Goal: Task Accomplishment & Management: Use online tool/utility

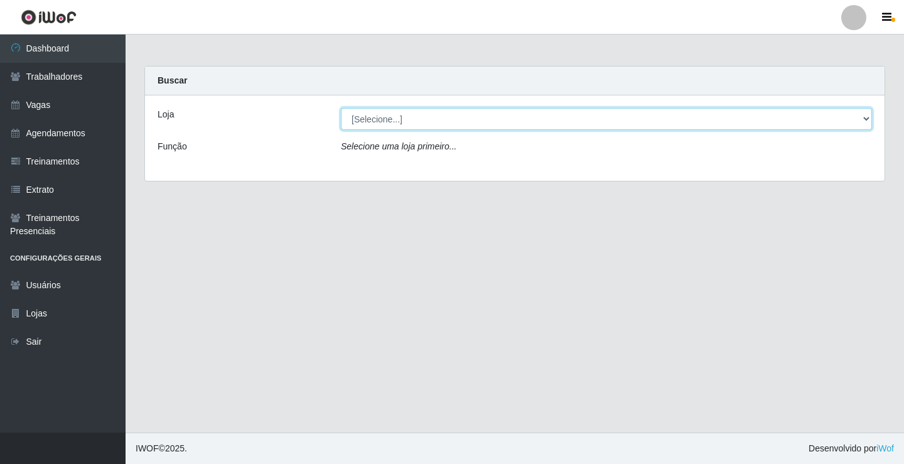
click at [481, 122] on select "[Selecione...] Edilicya Supermercado" at bounding box center [606, 119] width 531 height 22
select select "460"
click at [341, 108] on select "[Selecione...] Edilicya Supermercado" at bounding box center [606, 119] width 531 height 22
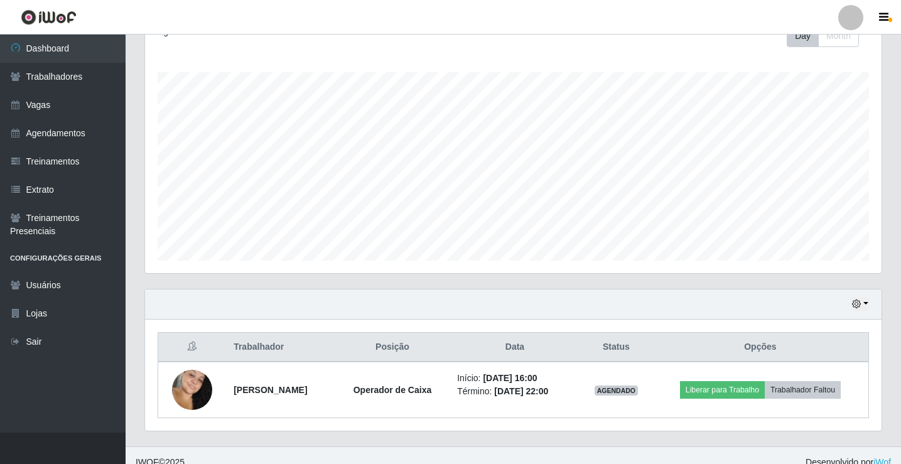
scroll to position [202, 0]
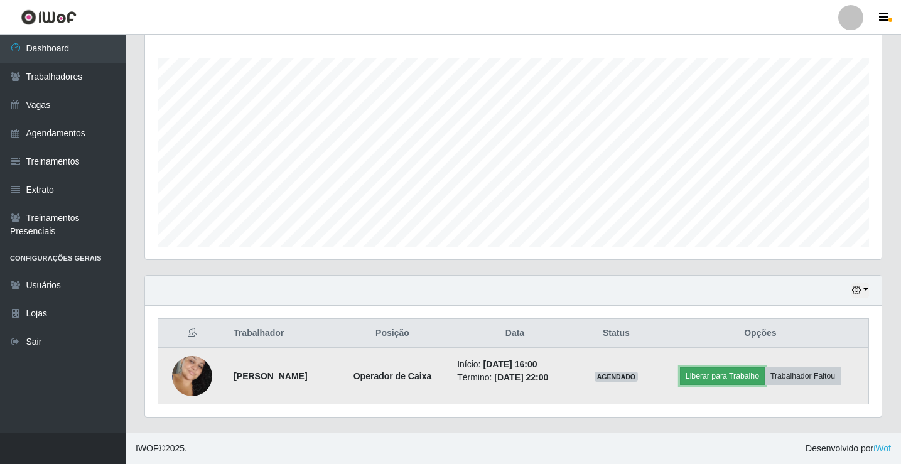
click at [746, 377] on button "Liberar para Trabalho" at bounding box center [722, 376] width 85 height 18
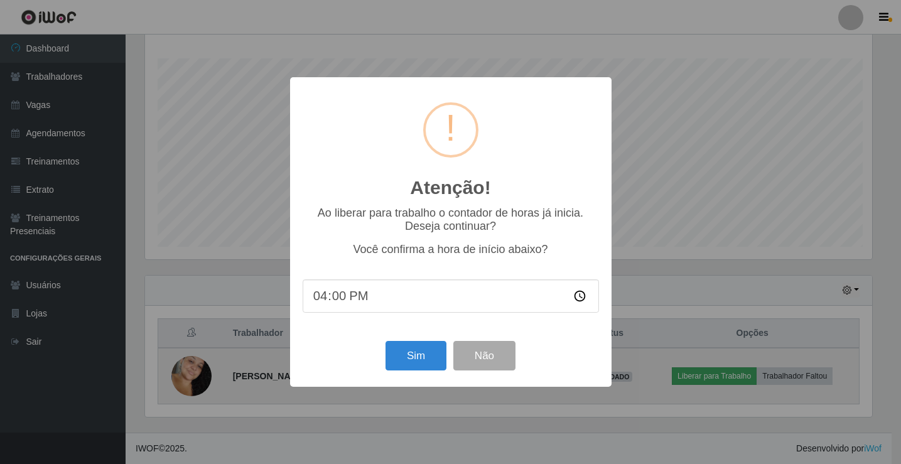
scroll to position [261, 730]
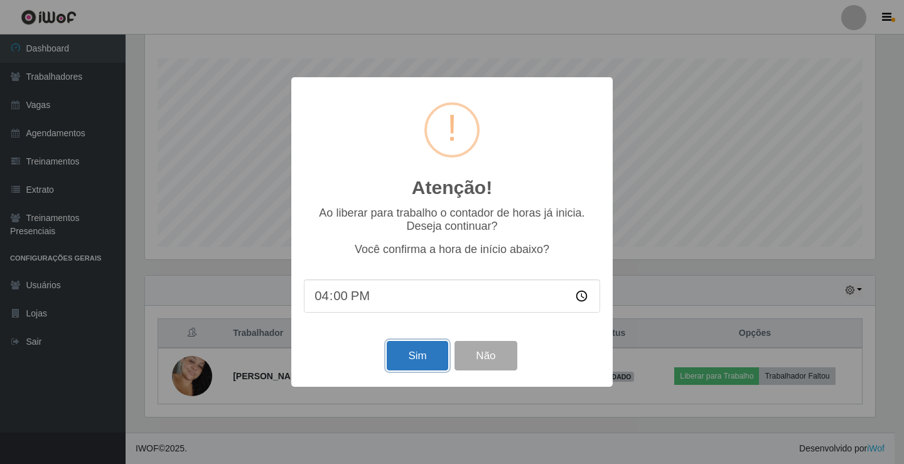
click at [391, 359] on button "Sim" at bounding box center [417, 356] width 61 height 30
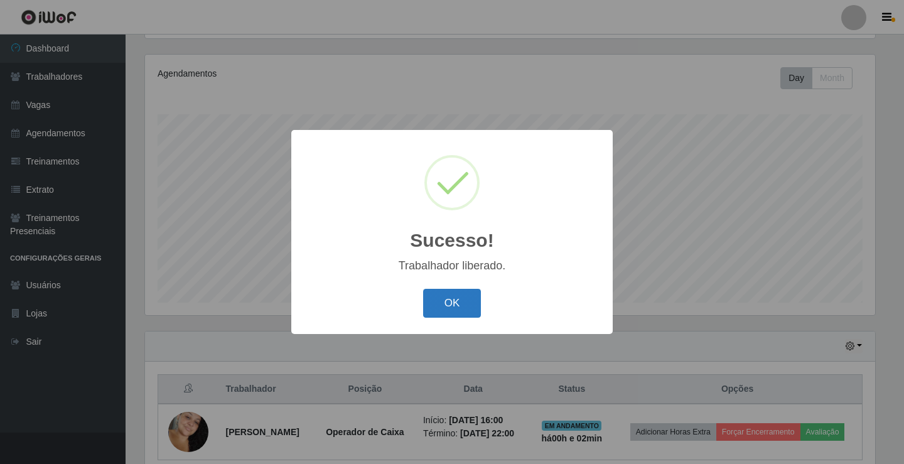
click at [440, 292] on button "OK" at bounding box center [452, 304] width 58 height 30
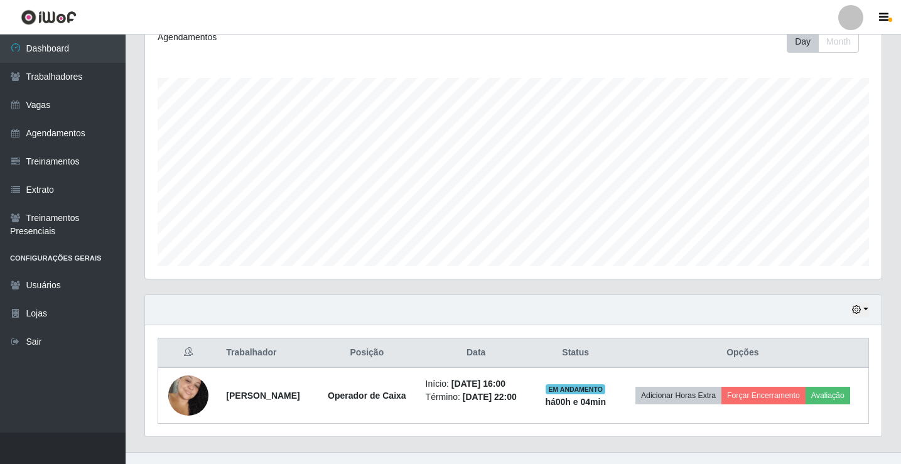
scroll to position [202, 0]
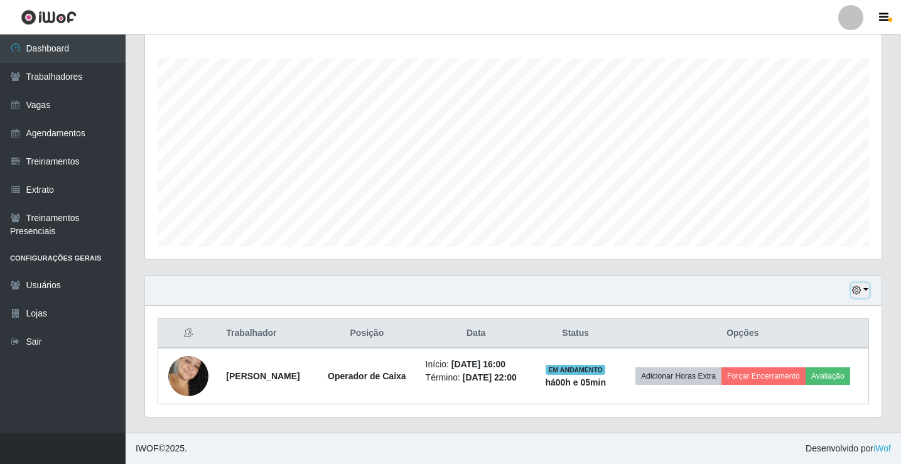
click at [865, 291] on button "button" at bounding box center [861, 290] width 18 height 14
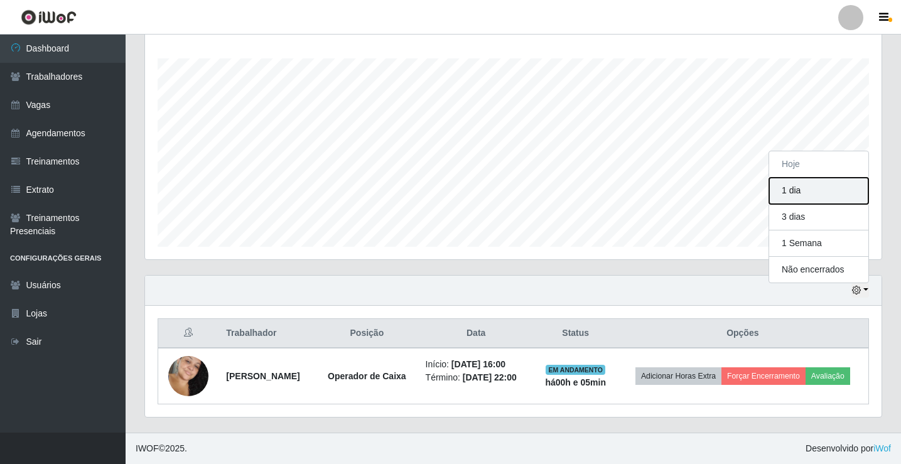
click at [808, 192] on button "1 dia" at bounding box center [818, 191] width 99 height 26
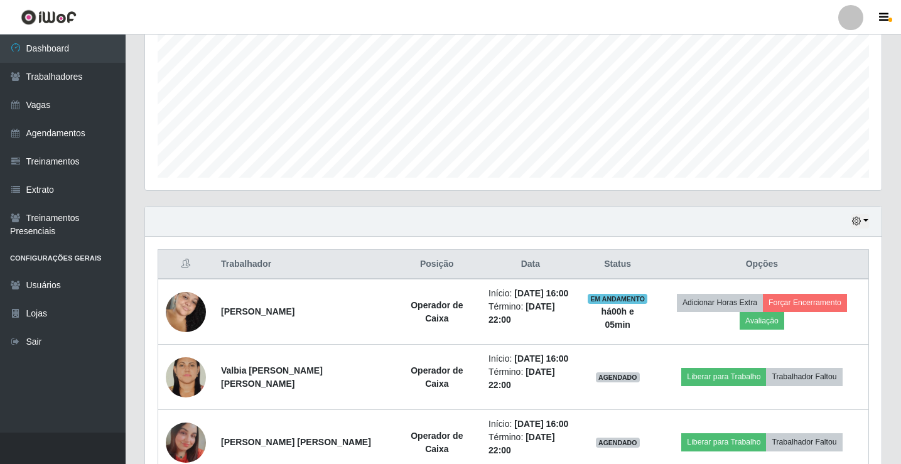
scroll to position [342, 0]
